Goal: Navigation & Orientation: Locate item on page

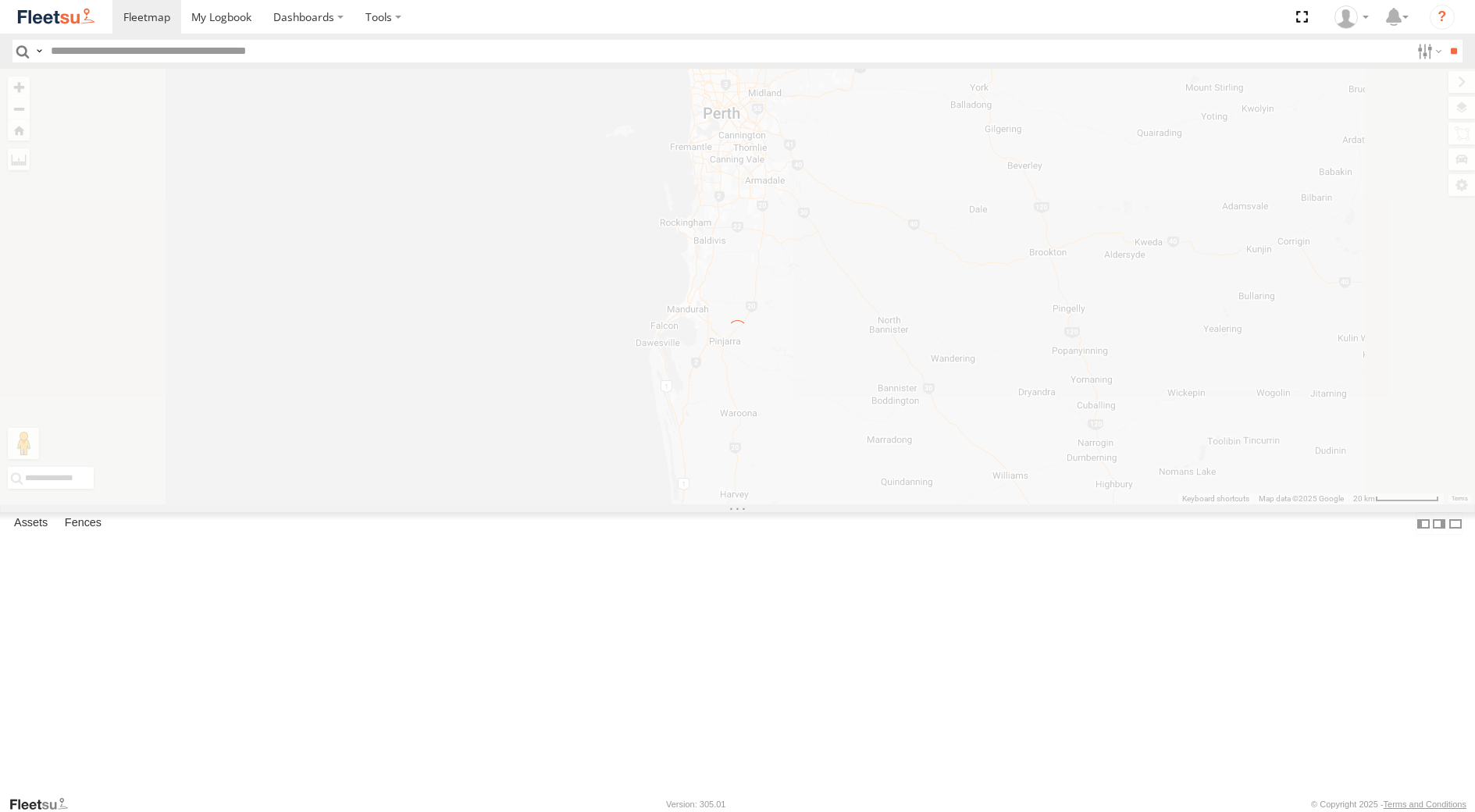
select select "**********"
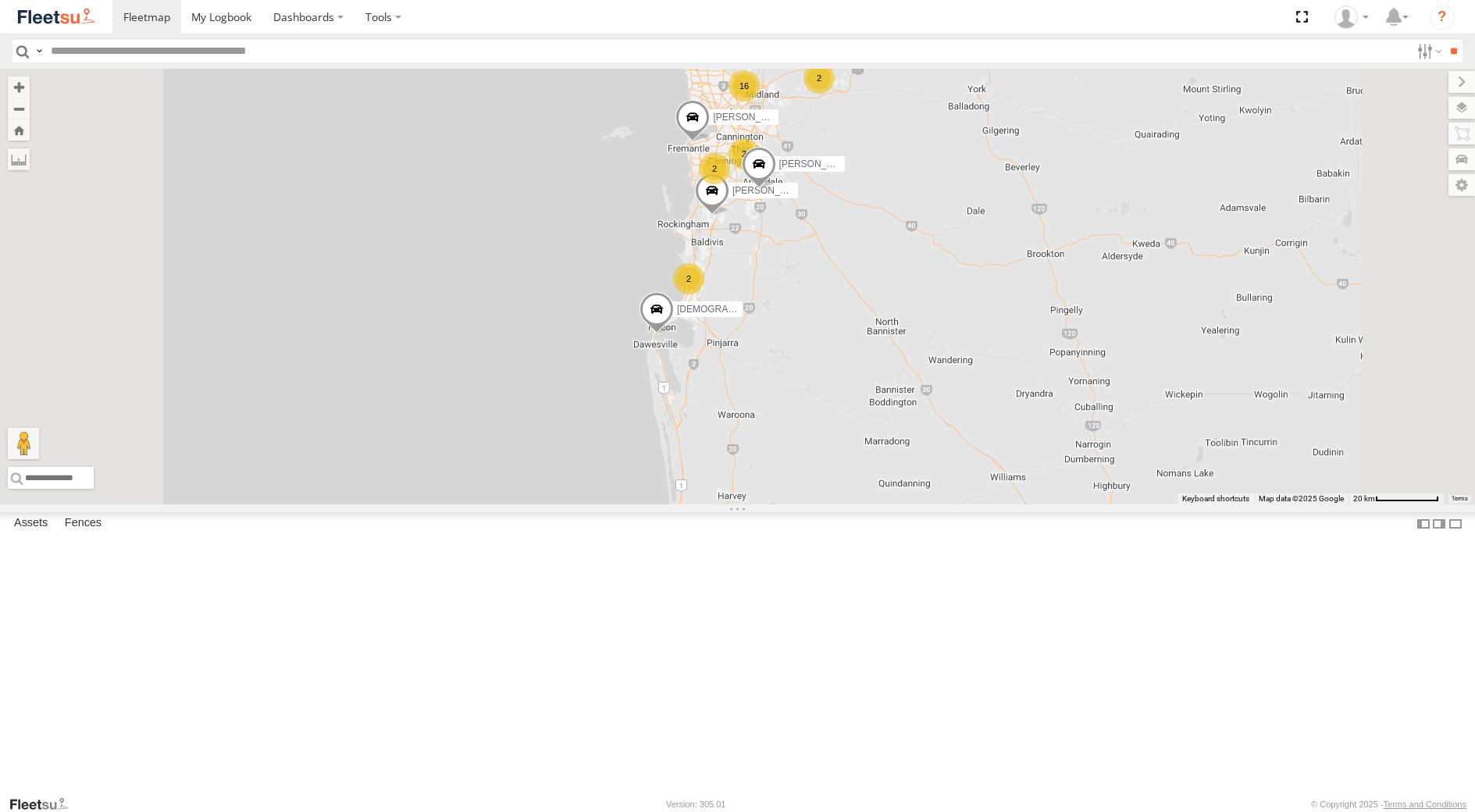
click at [0, 0] on div "[PERSON_NAME] - 1GOI926 - 0475 377 301" at bounding box center [0, 0] width 0 height 0
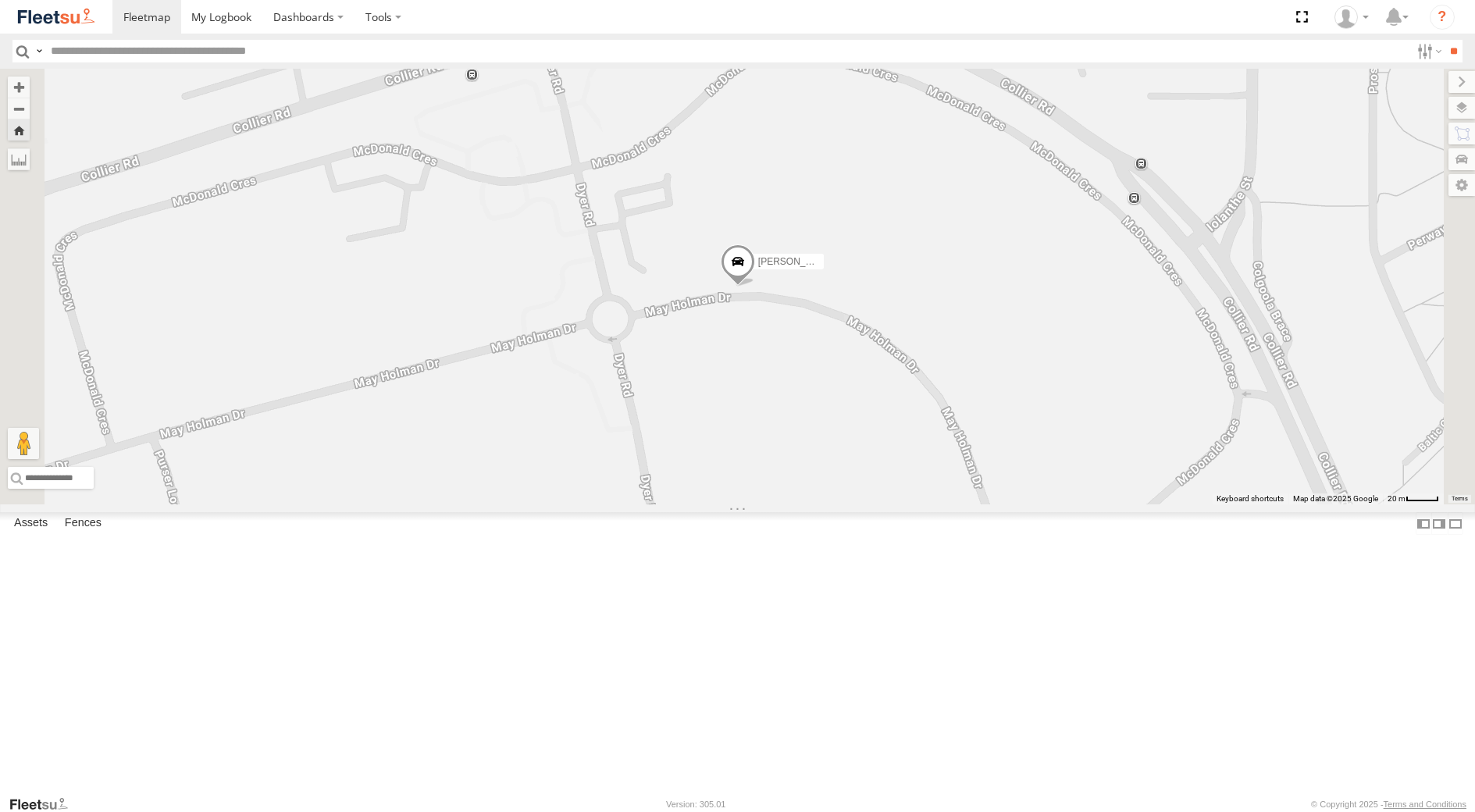
click at [0, 0] on div "[PERSON_NAME] - 1GOI925 -" at bounding box center [0, 0] width 0 height 0
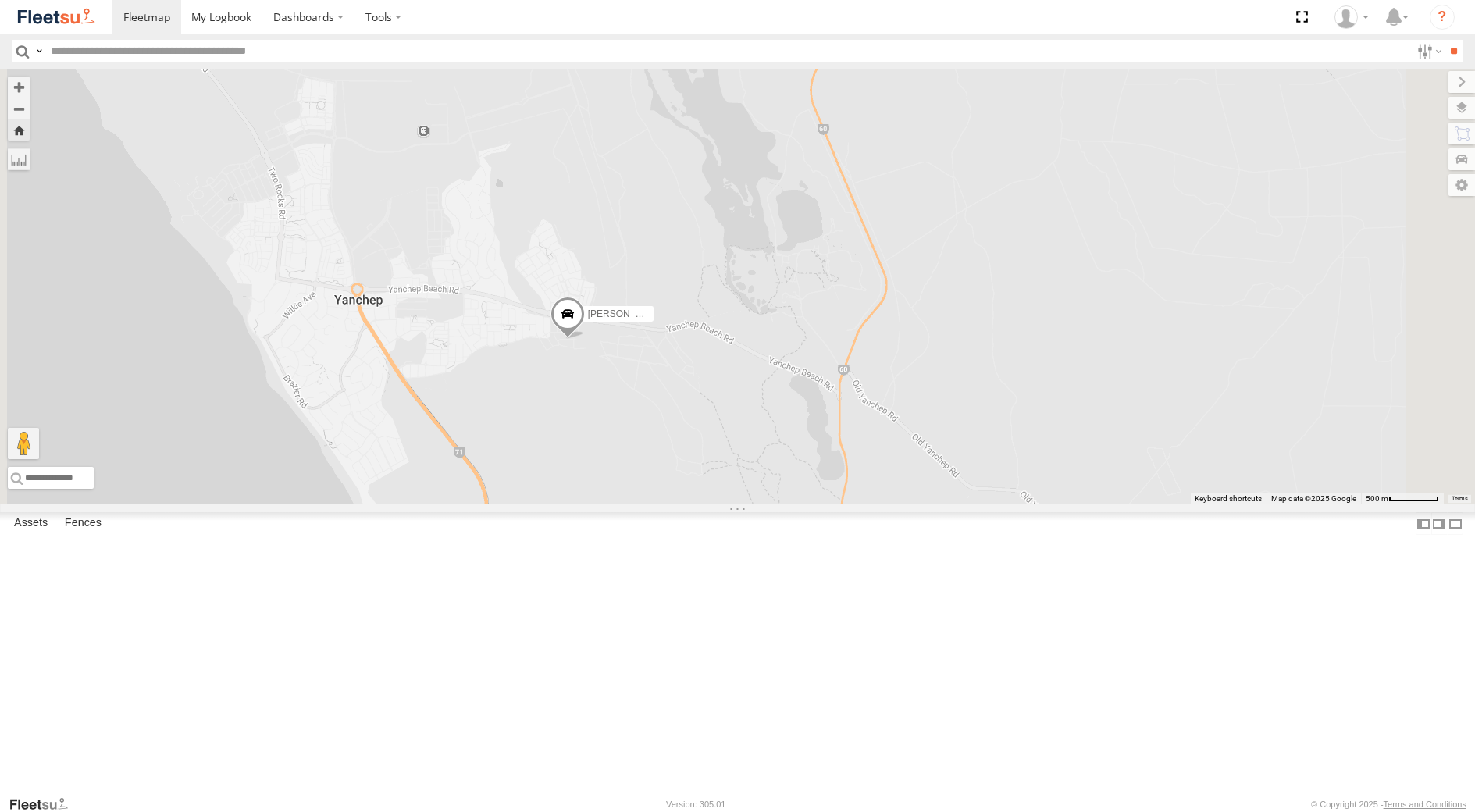
click at [584, 340] on span at bounding box center [566, 319] width 34 height 42
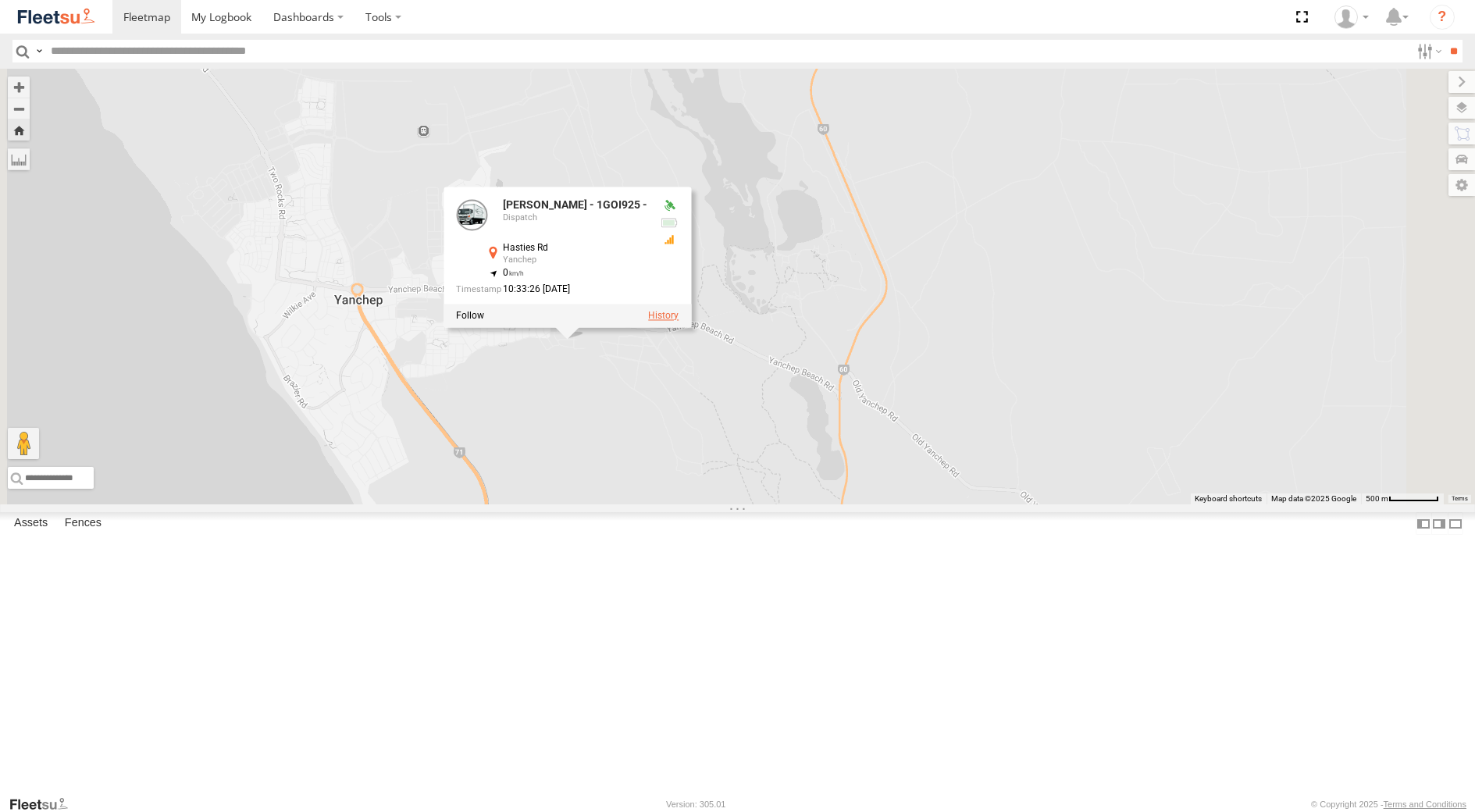
click at [678, 321] on label at bounding box center [663, 316] width 30 height 11
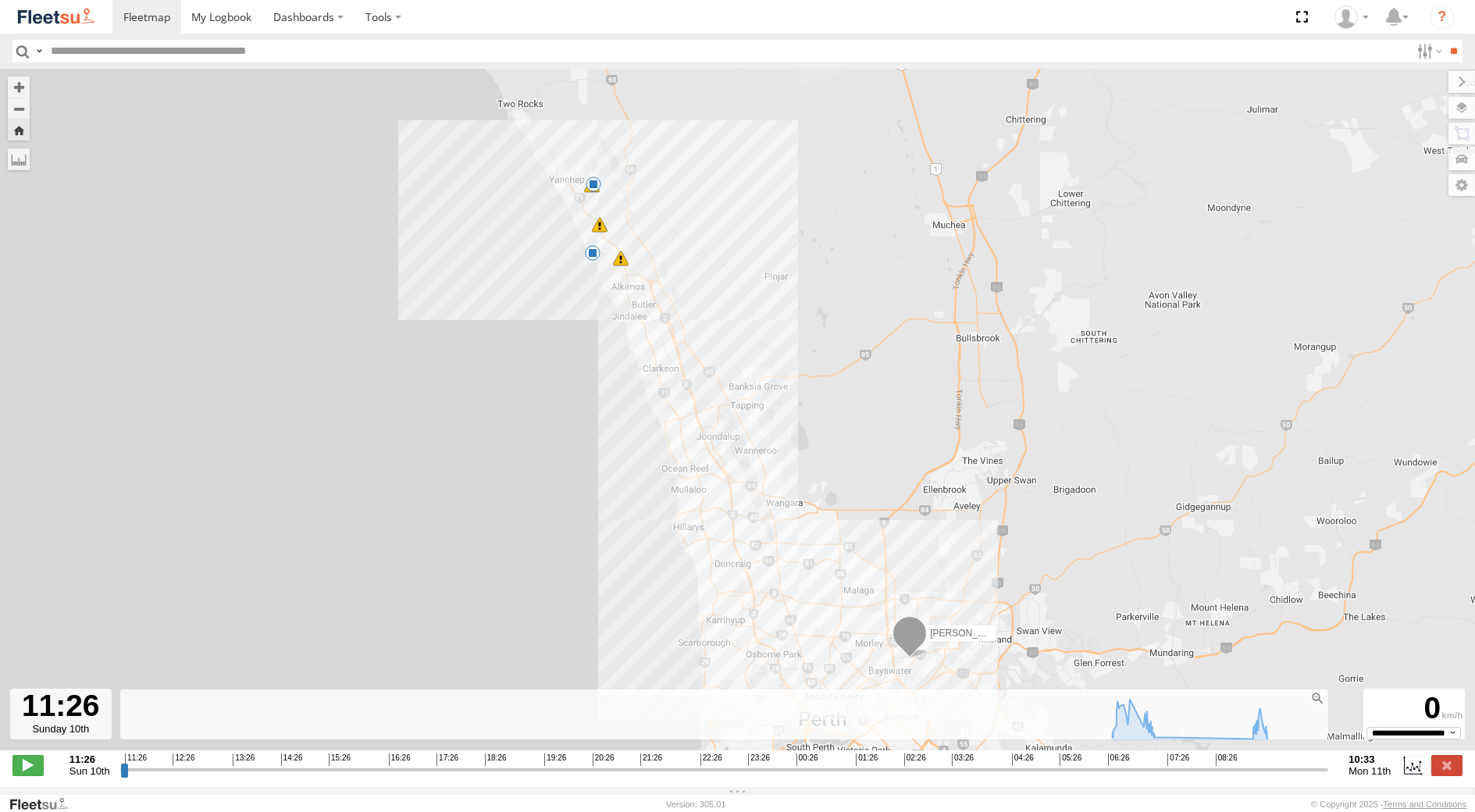
click at [588, 257] on span at bounding box center [593, 253] width 16 height 16
click at [610, 147] on div "[PERSON_NAME] - 1GOI925 - 07:14 Mon 07:25 Mon 09:23 Mon 09:33 Mon 09:38 Mon 07:…" at bounding box center [737, 418] width 1475 height 698
click at [596, 188] on span at bounding box center [593, 184] width 16 height 16
click at [663, 250] on div "[PERSON_NAME] - 1GOI925 - 07:14 Mon 07:25 Mon 09:23 Mon 09:33 Mon 09:38 Mon 09:…" at bounding box center [737, 418] width 1475 height 698
click at [1447, 772] on label at bounding box center [1447, 765] width 31 height 20
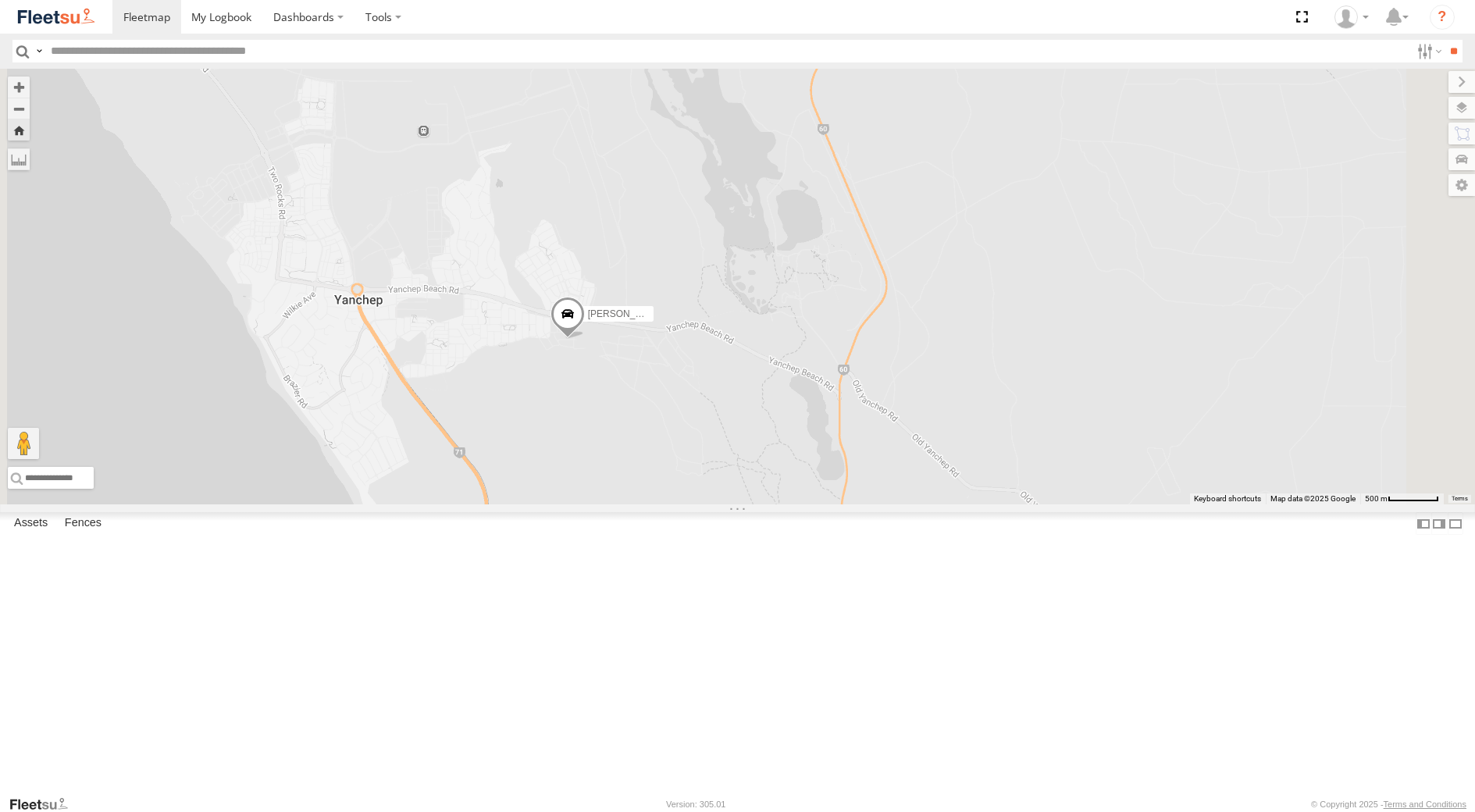
click at [0, 0] on div "[PERSON_NAME] - 1IJS864" at bounding box center [0, 0] width 0 height 0
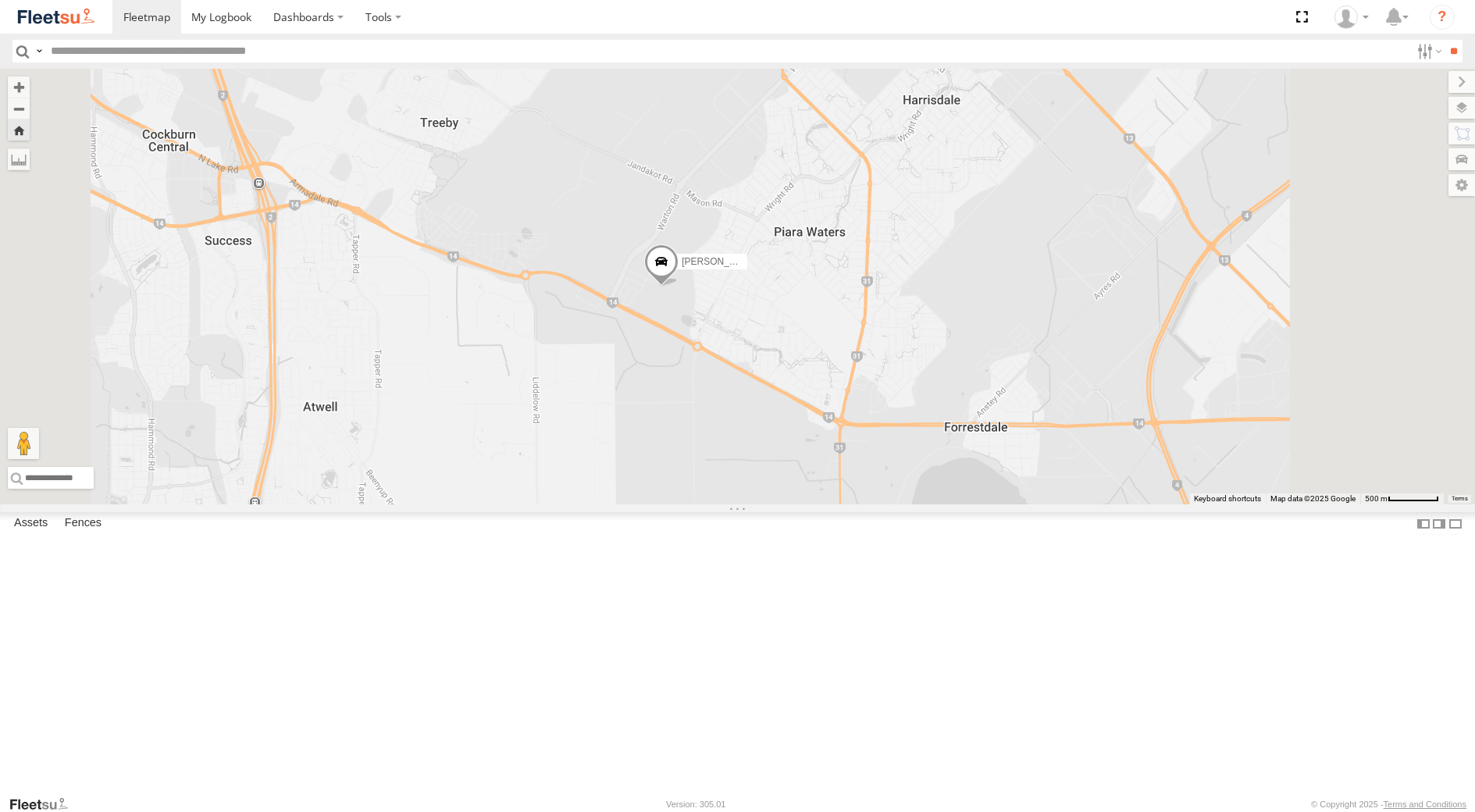
click at [678, 287] on span at bounding box center [661, 265] width 34 height 42
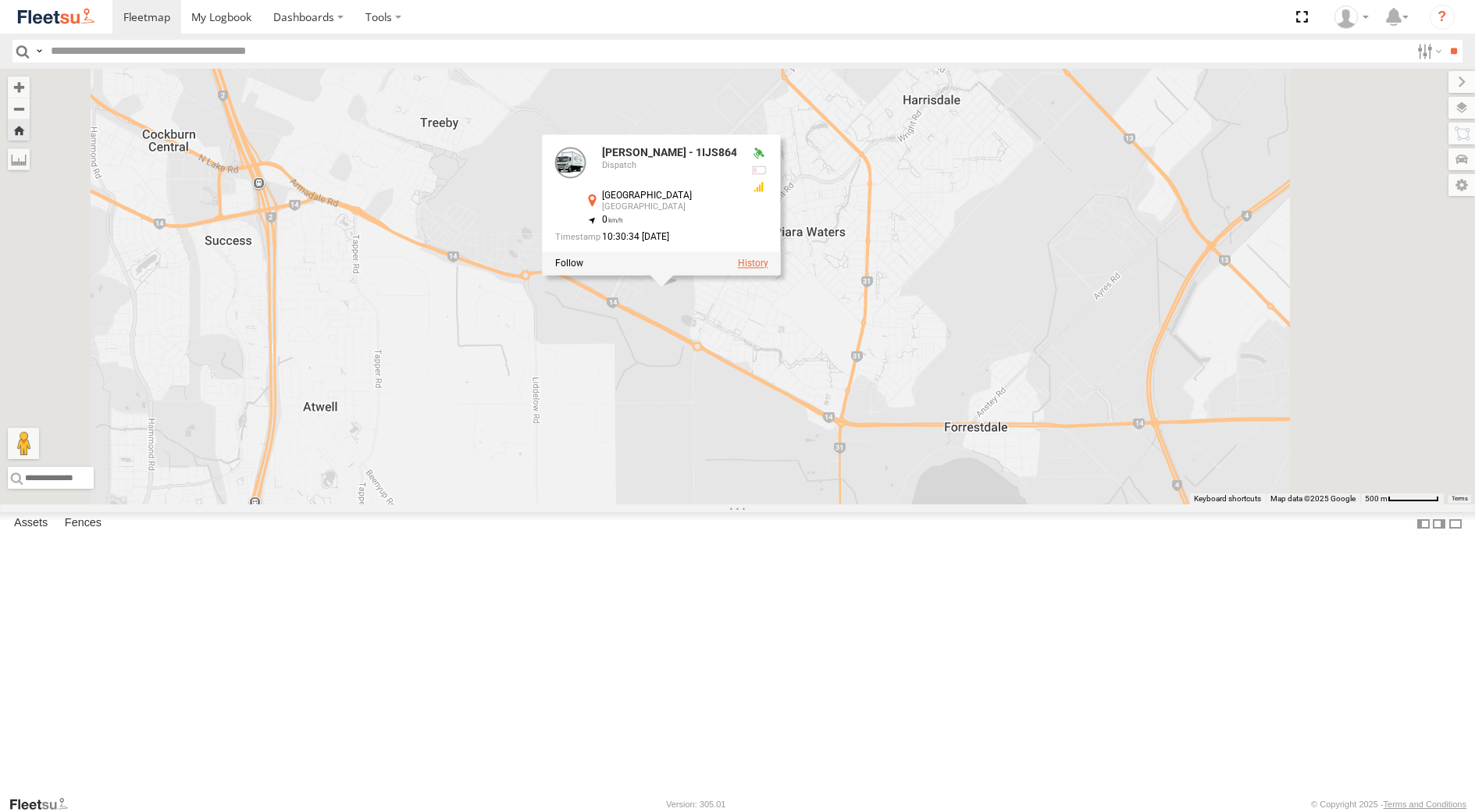
click at [767, 268] on label at bounding box center [752, 263] width 30 height 11
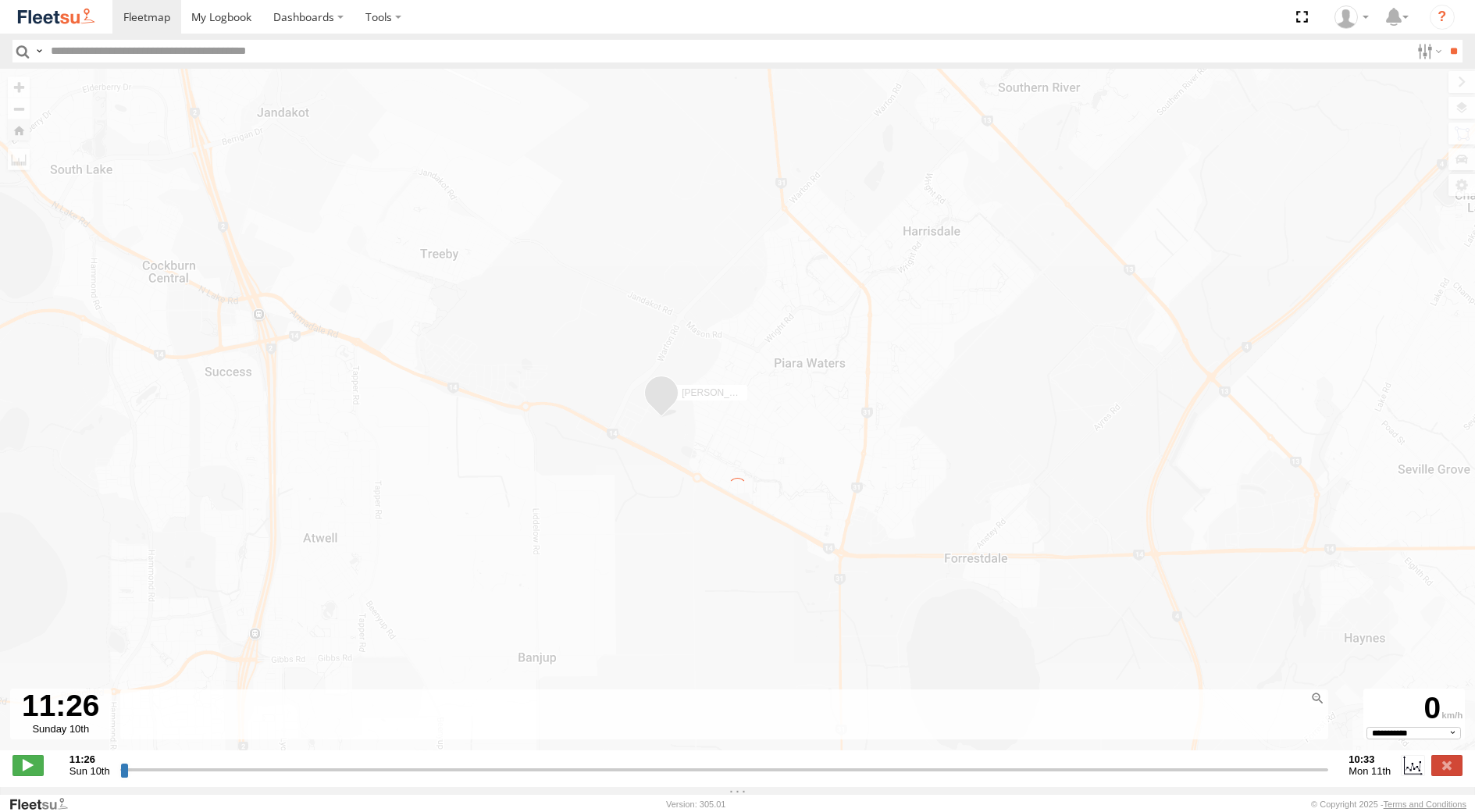
type input "**********"
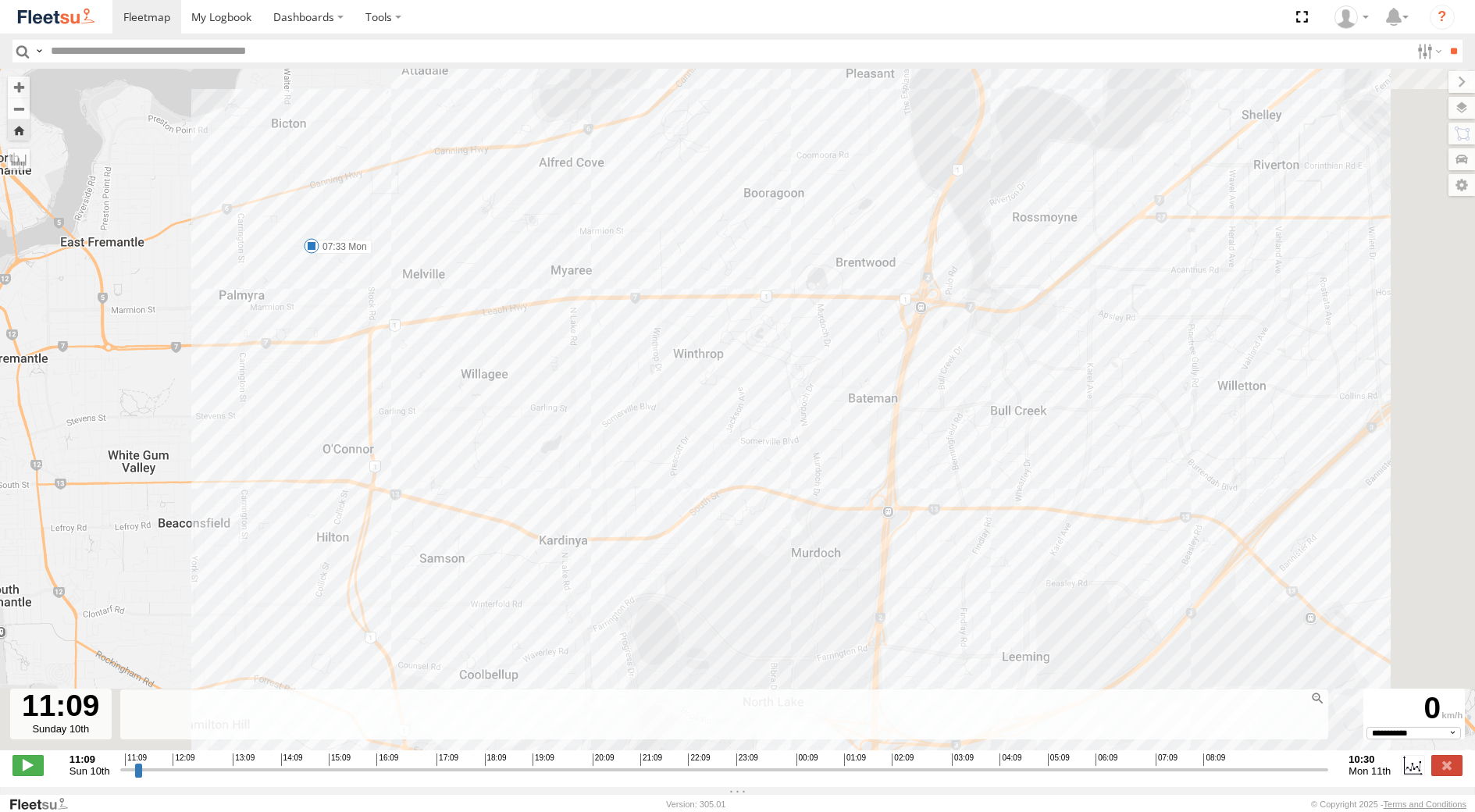
drag, startPoint x: 653, startPoint y: 567, endPoint x: 533, endPoint y: 434, distance: 179.1
click at [534, 434] on div "[PERSON_NAME] - 1IJS864 07:33 Mon 09:57 Mon" at bounding box center [737, 418] width 1475 height 698
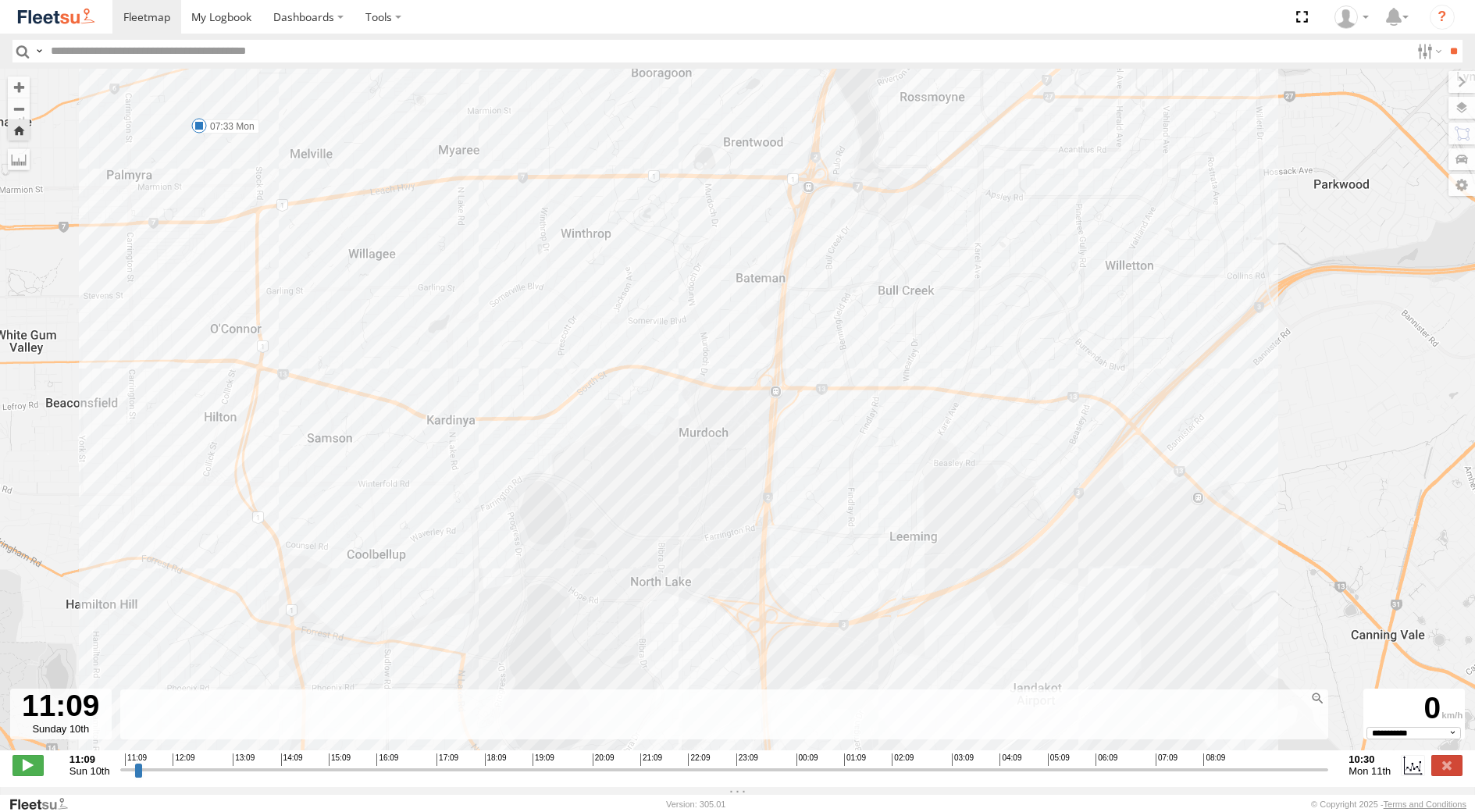
click at [195, 131] on span at bounding box center [199, 125] width 16 height 16
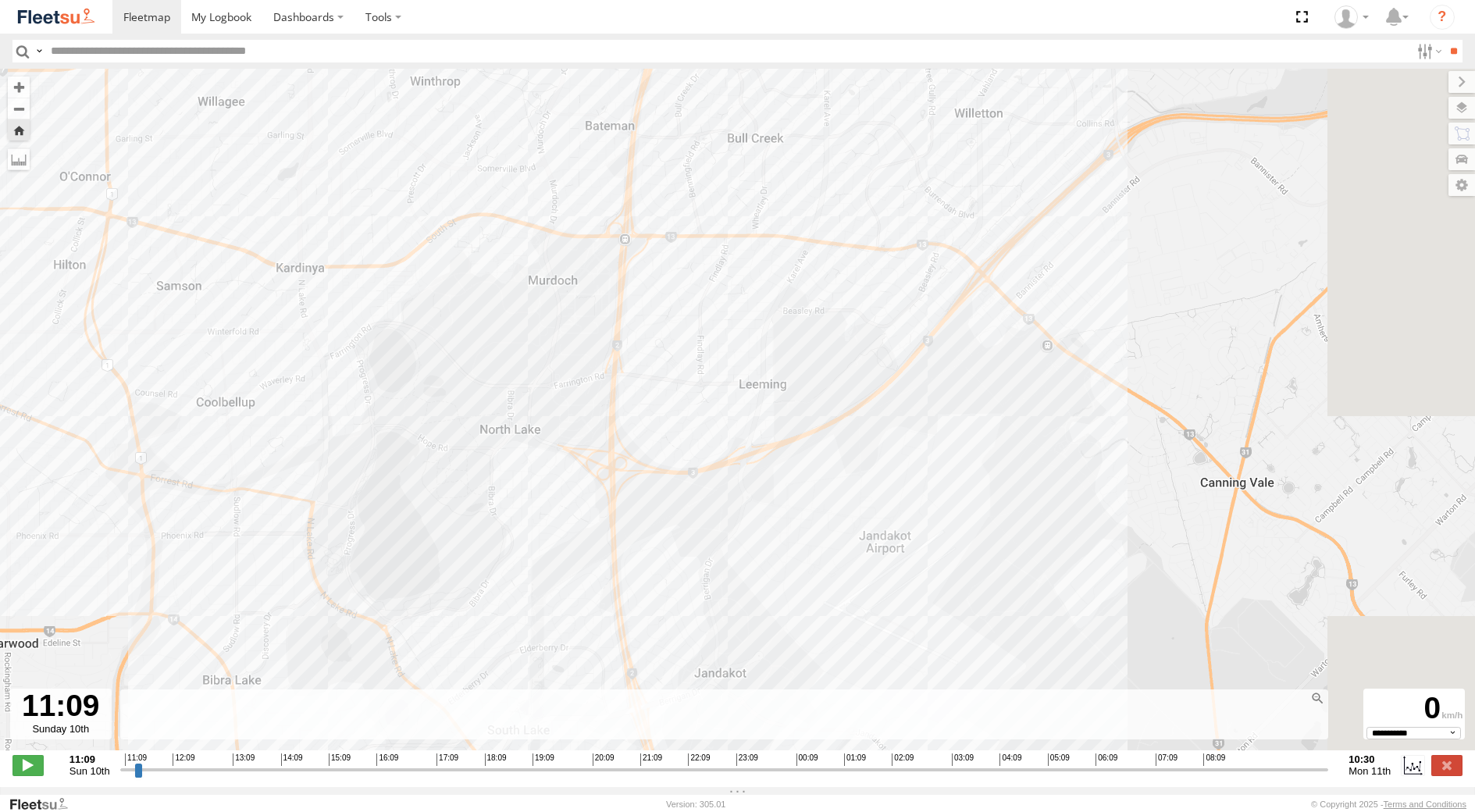
drag, startPoint x: 374, startPoint y: 307, endPoint x: 188, endPoint y: 114, distance: 268.0
click at [199, 130] on div "[PERSON_NAME] - 1IJS864 07:33 Mon 09:57 Mon 07:33 [DATE] 09:19 [DATE] 1 46 69 C…" at bounding box center [737, 418] width 1475 height 698
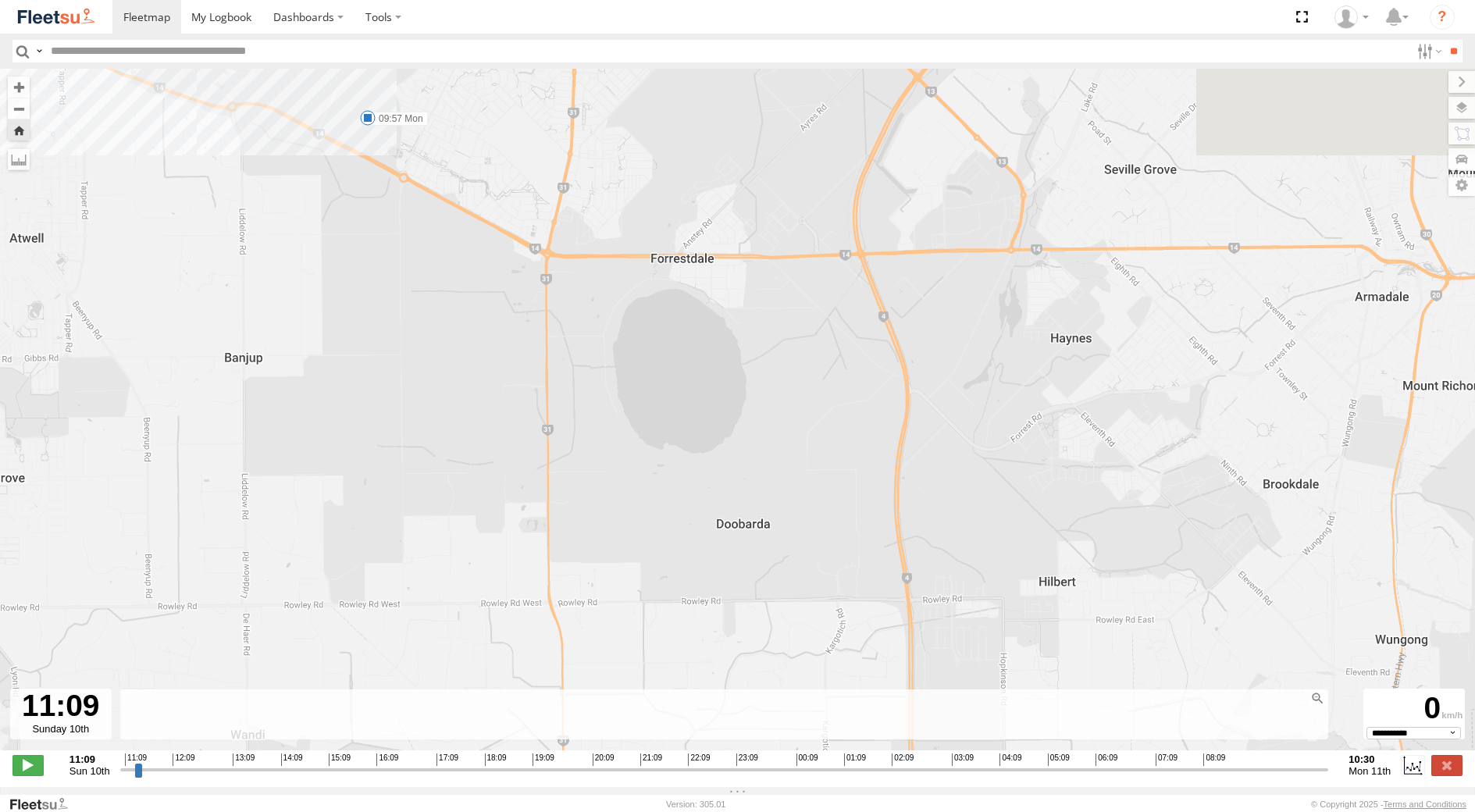
drag, startPoint x: 424, startPoint y: 226, endPoint x: 450, endPoint y: 530, distance: 305.1
click at [450, 530] on div "[PERSON_NAME] - 1IJS864 07:33 Mon 09:57 Mon 07:33 [DATE] 09:19 [DATE] 1 46 69 C…" at bounding box center [737, 418] width 1475 height 698
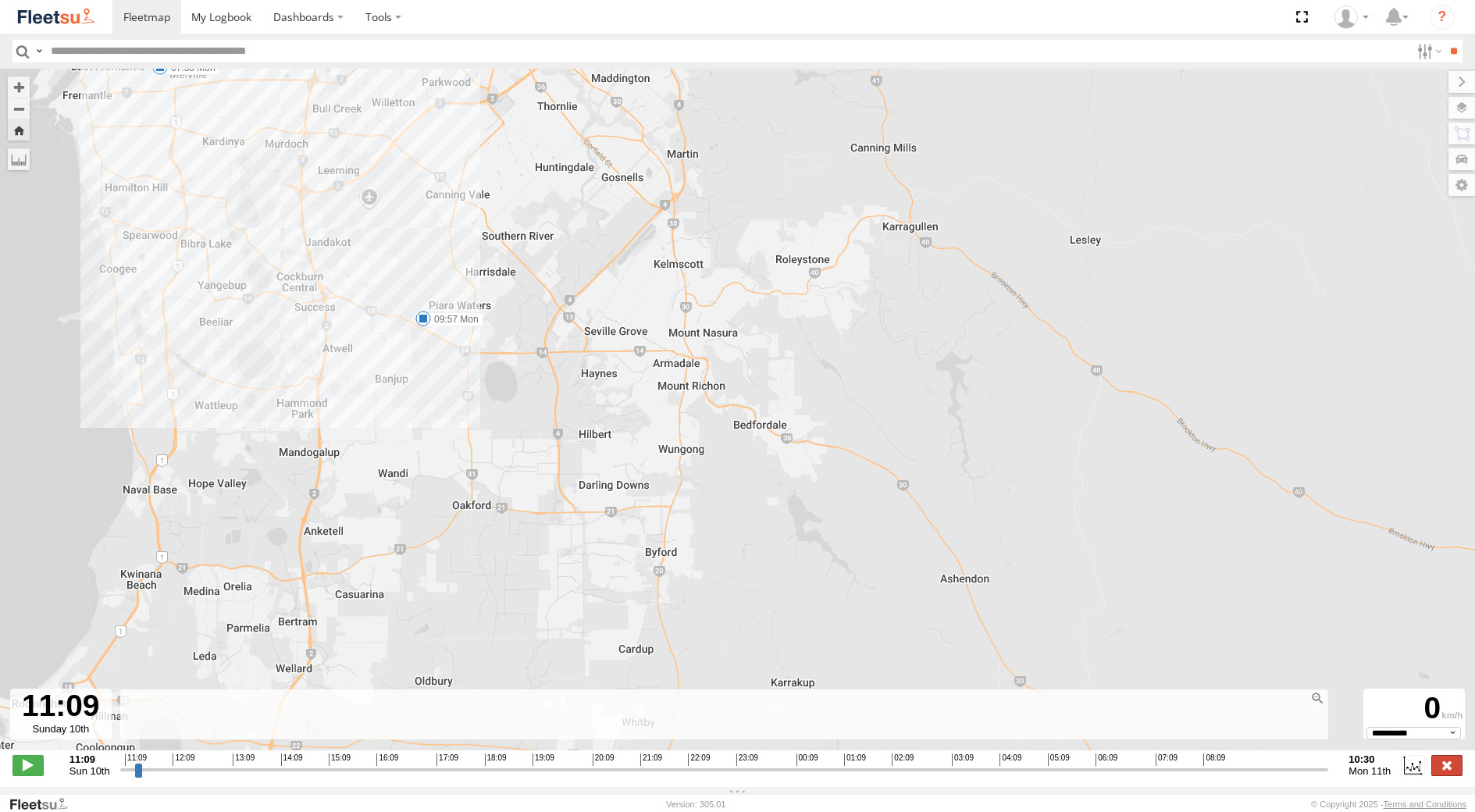
click at [1446, 774] on label at bounding box center [1447, 765] width 31 height 20
